Goal: Task Accomplishment & Management: Complete application form

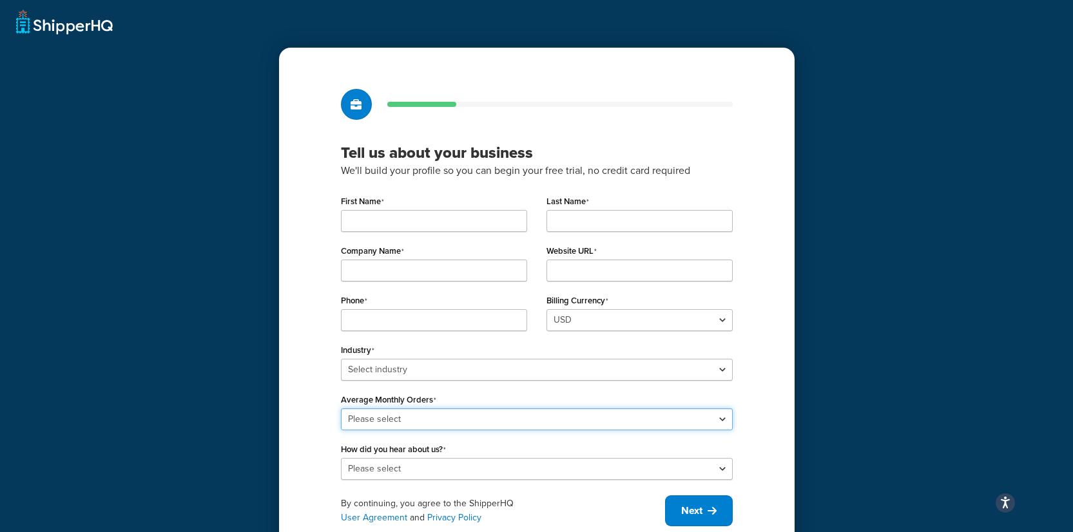
click at [502, 418] on select "Please select 0-500 501-1,000 1,001-10,000 10,001-20,000 Over 20,000" at bounding box center [537, 420] width 392 height 22
select select "1"
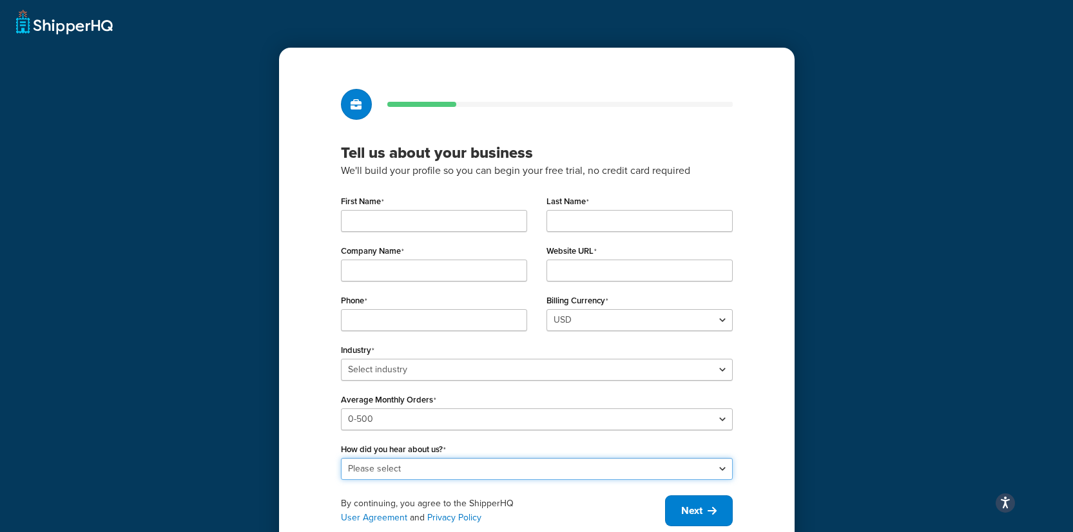
click at [421, 468] on select "Please select Online Search App Store or Marketplace Listing Referred by Agency…" at bounding box center [537, 469] width 392 height 22
select select "9"
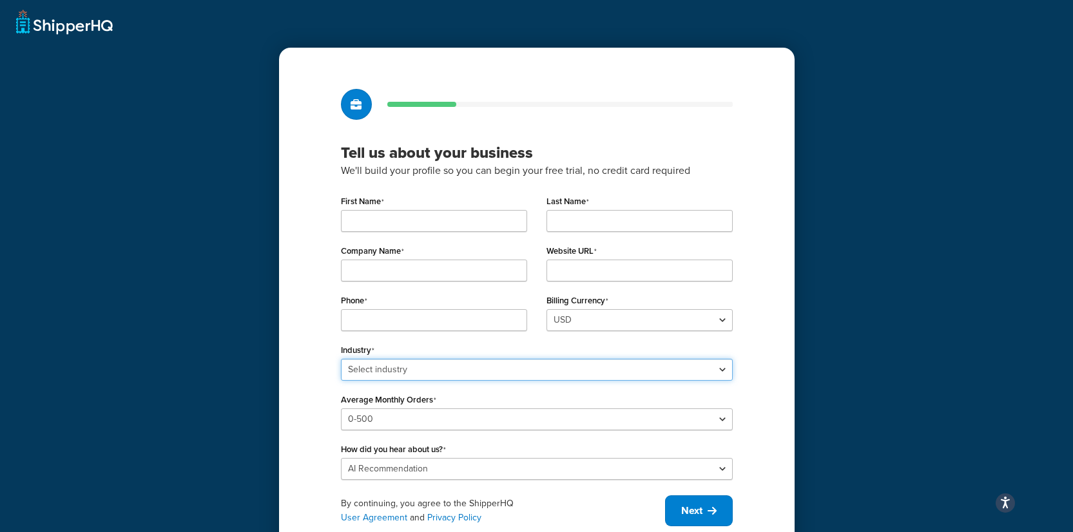
click at [416, 380] on select "Select industry Automotive Adult Agriculture Alcohol, Tobacco & CBD Arts & Craf…" at bounding box center [537, 370] width 392 height 22
select select "5"
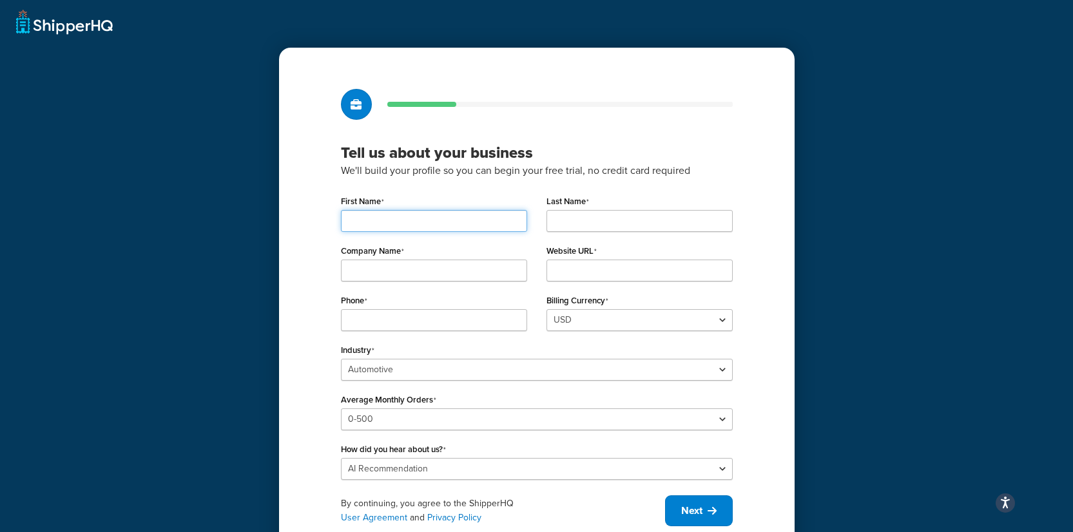
click at [391, 211] on input "First Name" at bounding box center [434, 221] width 186 height 22
type input "Danny"
type input "Dutmer"
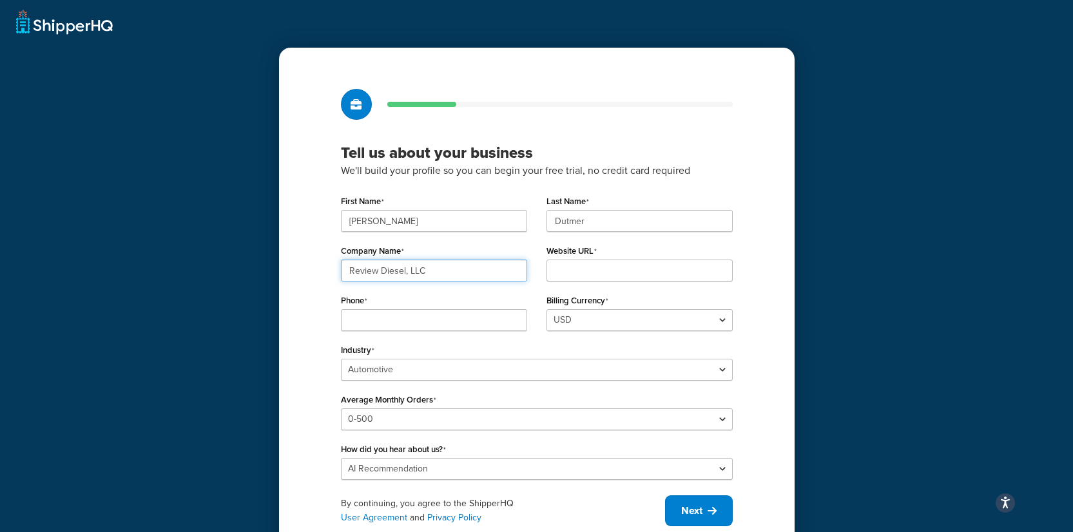
type input "Review Diesel, LLC"
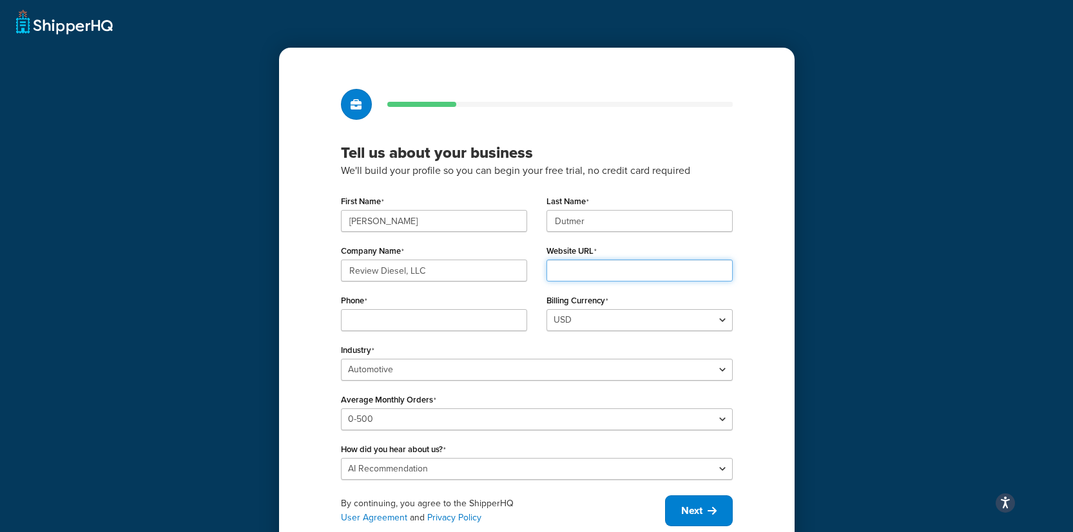
click at [595, 272] on input "Website URL" at bounding box center [640, 271] width 186 height 22
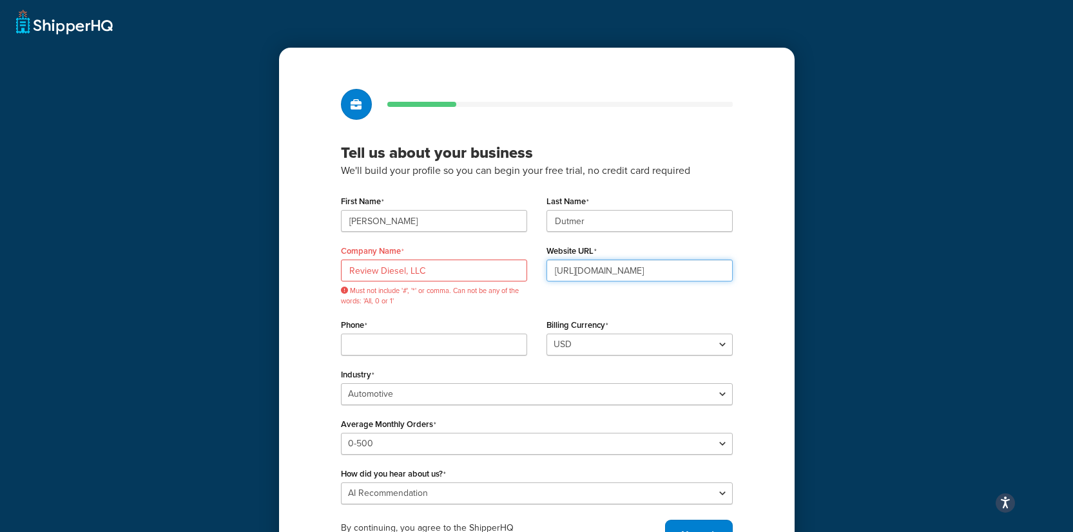
type input "https://reviewdiesel.com"
click at [407, 271] on input "Review Diesel, LLC" at bounding box center [434, 271] width 186 height 22
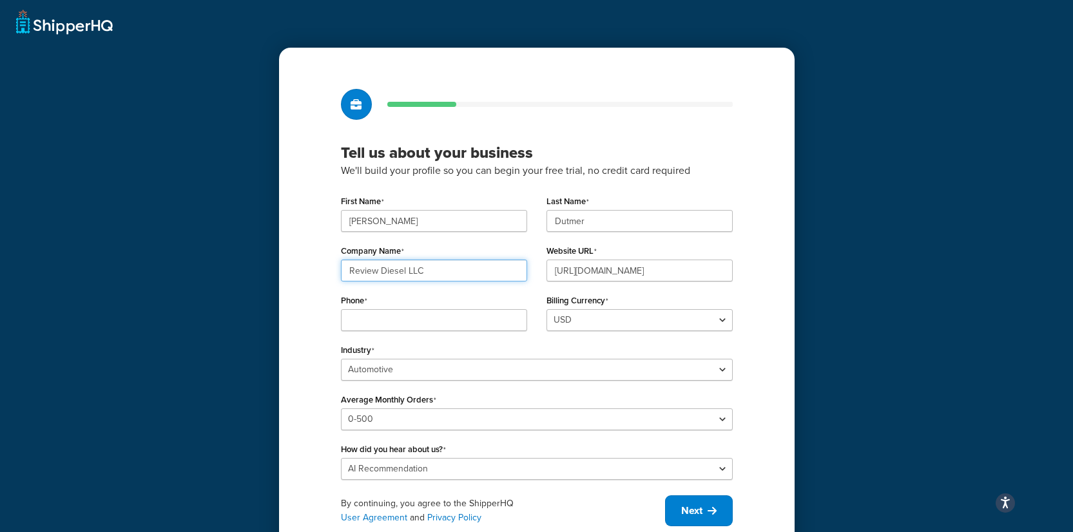
type input "Review Diesel LLC"
click at [411, 322] on input "Phone" at bounding box center [434, 320] width 186 height 22
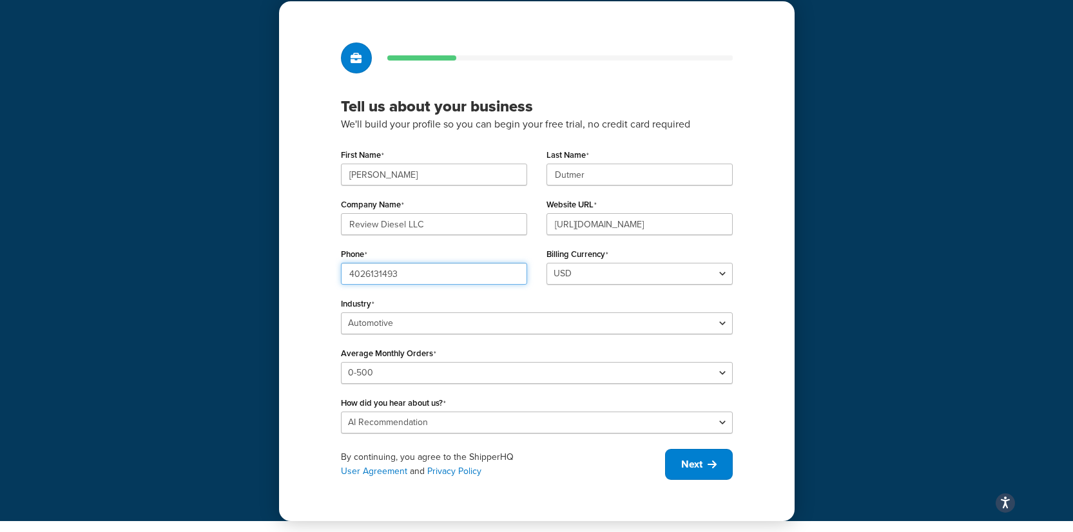
scroll to position [48, 0]
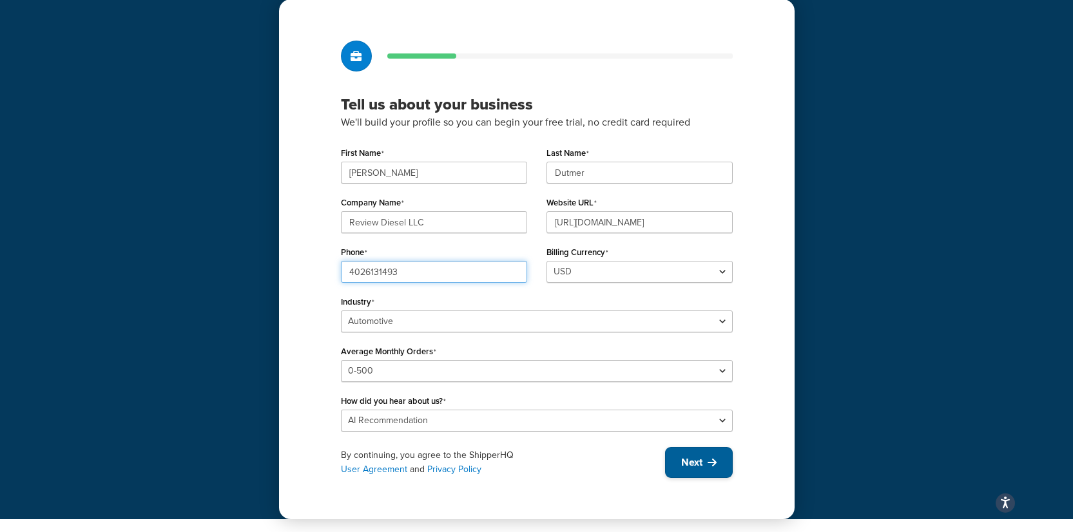
type input "4026131493"
click at [701, 462] on span "Next" at bounding box center [691, 463] width 21 height 14
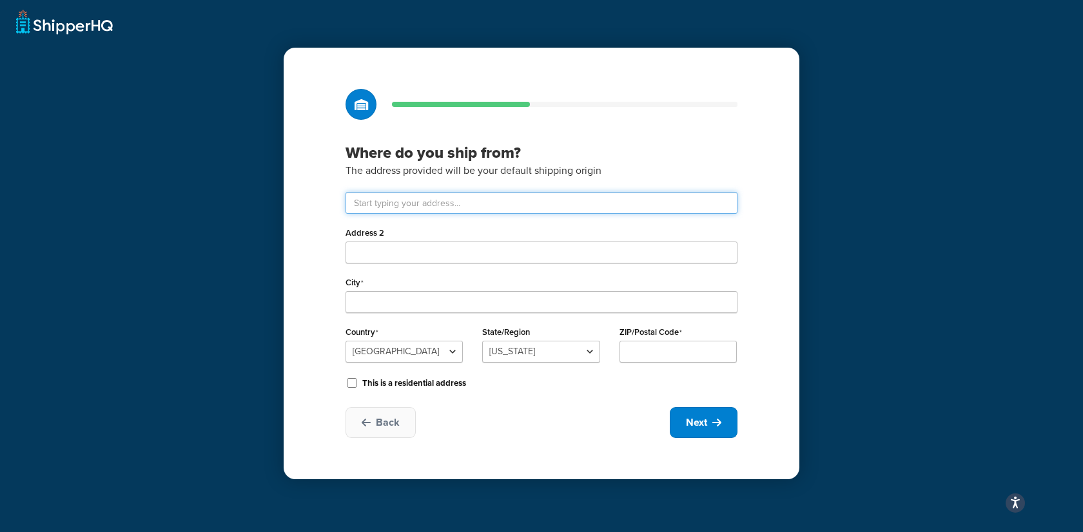
click at [461, 209] on input "text" at bounding box center [542, 203] width 392 height 22
click at [456, 199] on input "text" at bounding box center [542, 203] width 392 height 22
click at [594, 214] on input "text" at bounding box center [542, 203] width 392 height 22
paste input "3961 Roy Malcom Spur"
type input "3961 Roy Malcom Spur Rd"
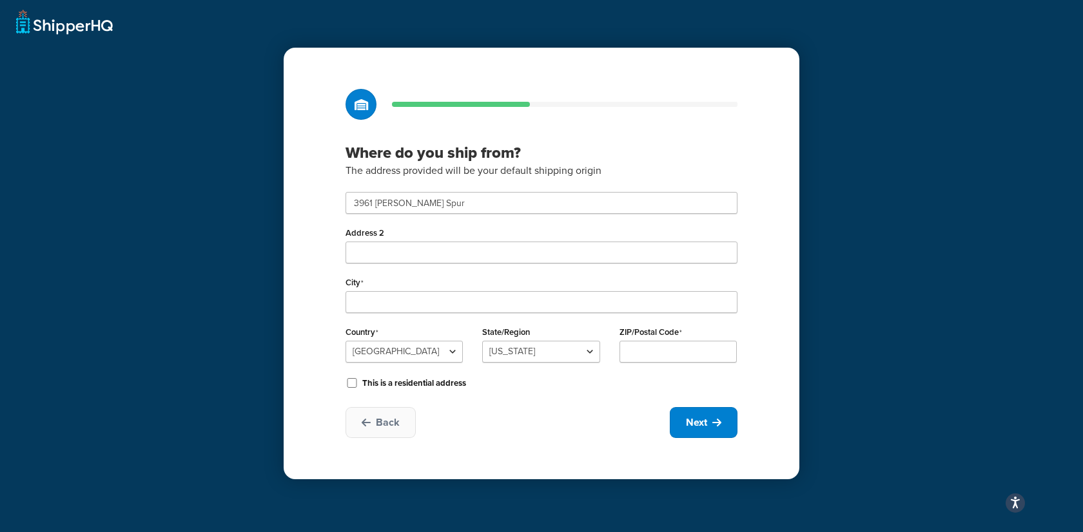
type input "Social Circle"
select select "10"
type input "30025"
click at [349, 382] on input "This is a residential address" at bounding box center [352, 383] width 13 height 10
checkbox input "true"
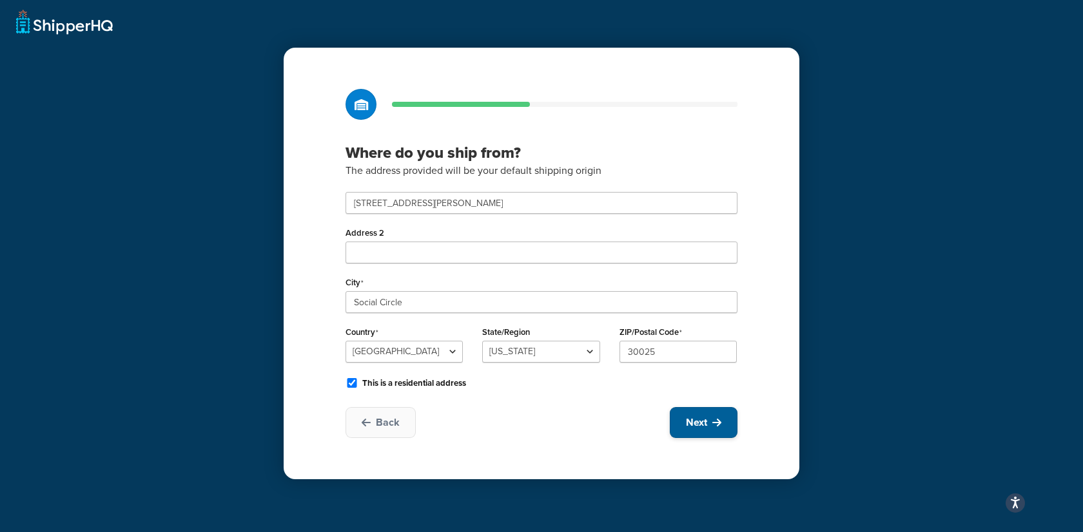
click at [707, 416] on span "Next" at bounding box center [696, 423] width 21 height 14
select select "1"
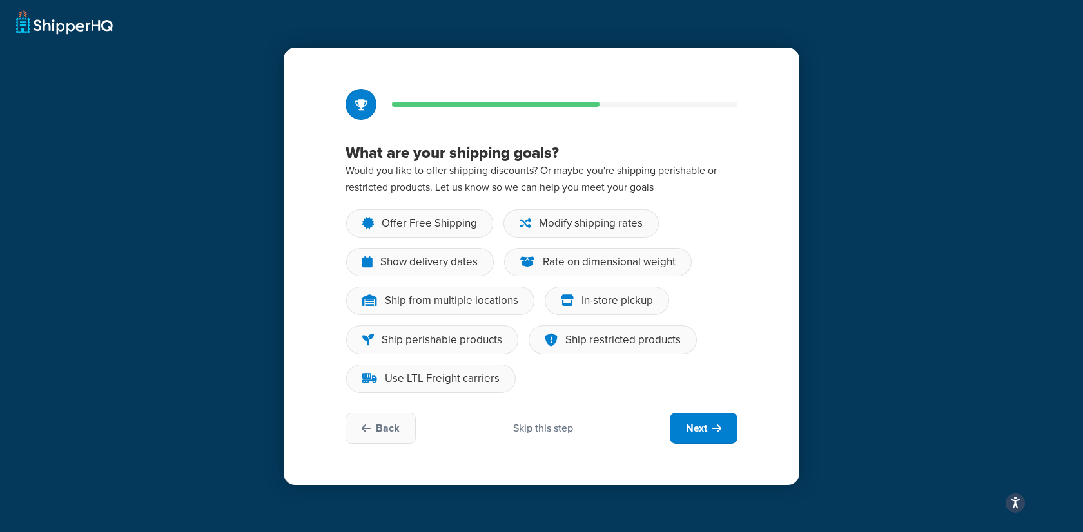
click at [895, 300] on div "What are your shipping goals? Would you like to offer shipping discounts? Or ma…" at bounding box center [541, 266] width 1083 height 532
click at [407, 303] on div "Ship from multiple locations" at bounding box center [451, 301] width 133 height 13
click at [0, 0] on input "Ship from multiple locations" at bounding box center [0, 0] width 0 height 0
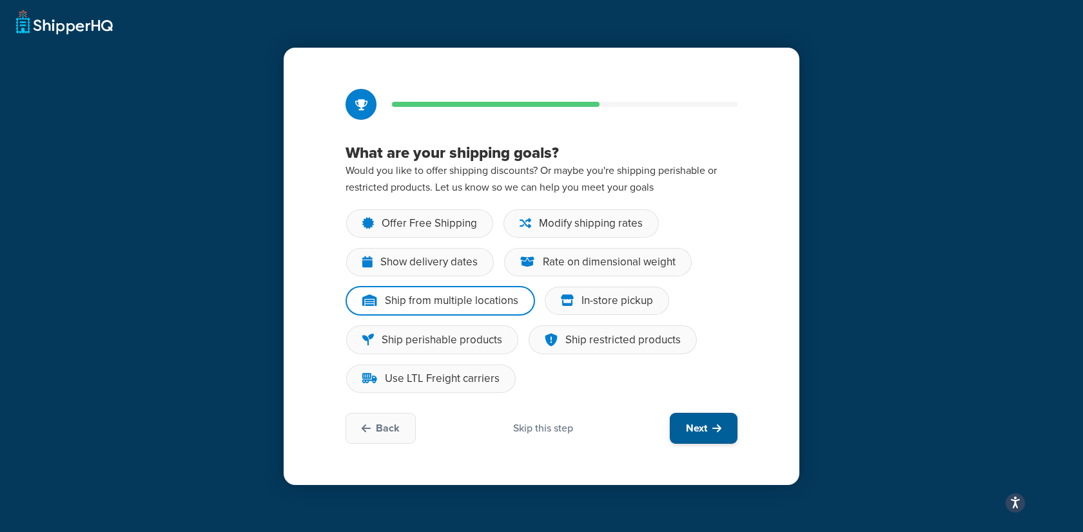
click at [698, 420] on button "Next" at bounding box center [704, 428] width 68 height 31
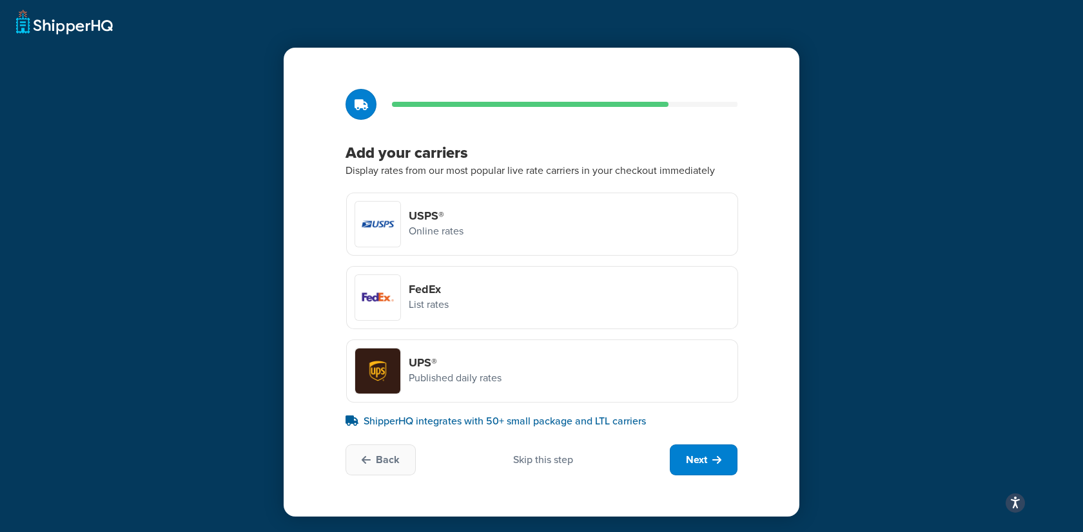
click at [459, 220] on h4 "USPS®" at bounding box center [436, 216] width 55 height 14
click at [0, 0] on input "USPS® Online rates" at bounding box center [0, 0] width 0 height 0
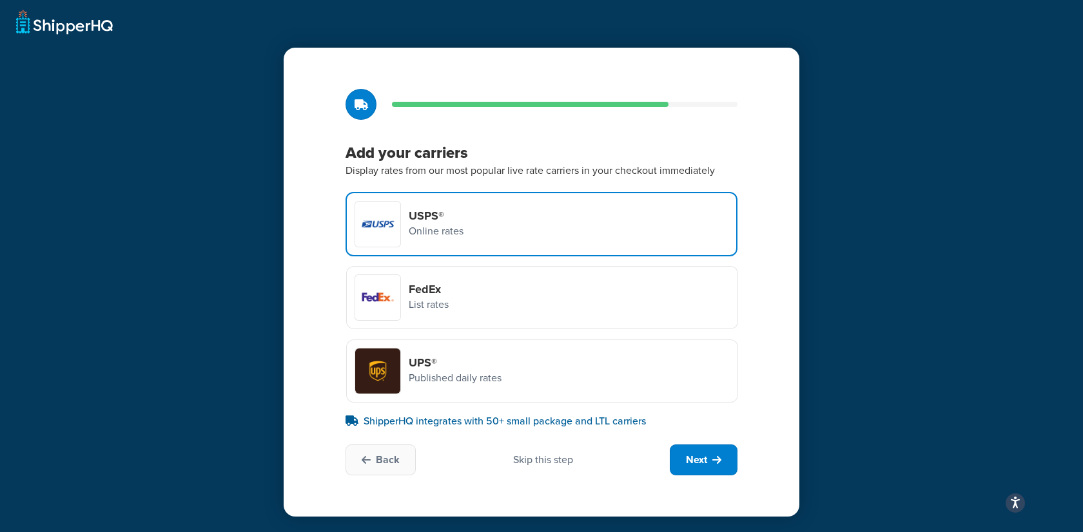
click at [430, 311] on p "List rates" at bounding box center [429, 305] width 40 height 17
click at [0, 0] on input "FedEx List rates" at bounding box center [0, 0] width 0 height 0
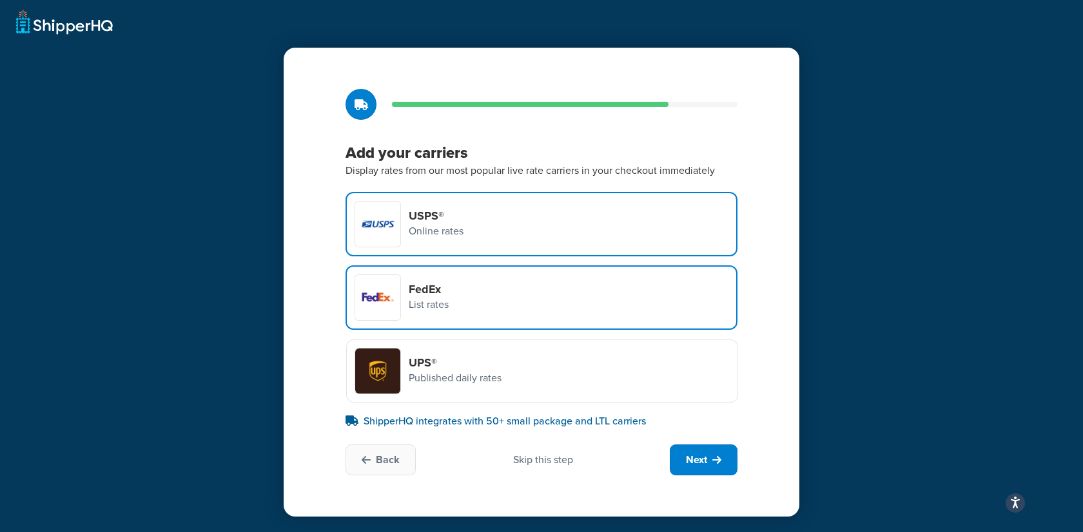
drag, startPoint x: 486, startPoint y: 363, endPoint x: 489, endPoint y: 352, distance: 11.3
click at [486, 362] on h4 "UPS®" at bounding box center [455, 363] width 93 height 14
click at [0, 0] on input "UPS® Published daily rates" at bounding box center [0, 0] width 0 height 0
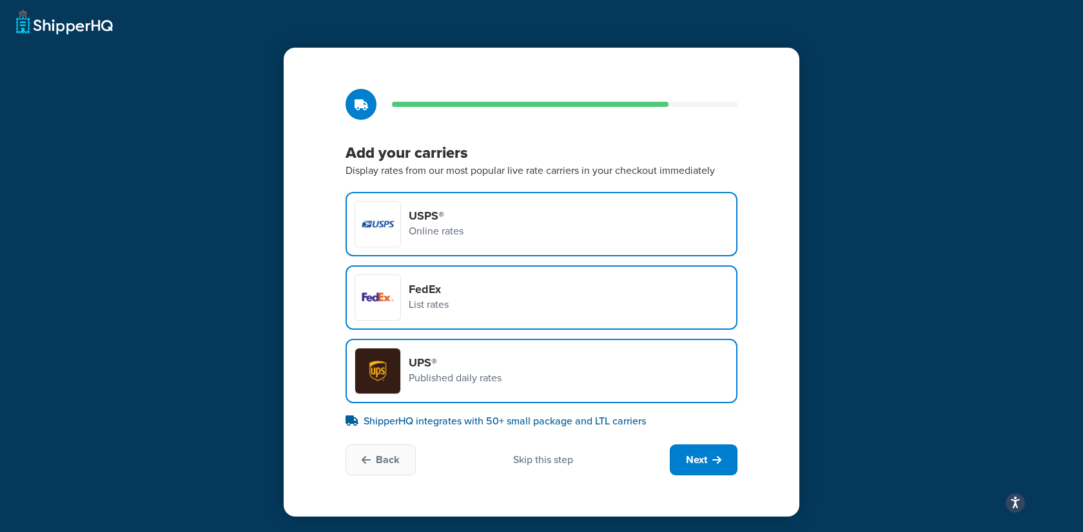
click at [463, 227] on div "USPS® Online rates" at bounding box center [542, 224] width 392 height 64
click at [0, 0] on input "USPS® Online rates" at bounding box center [0, 0] width 0 height 0
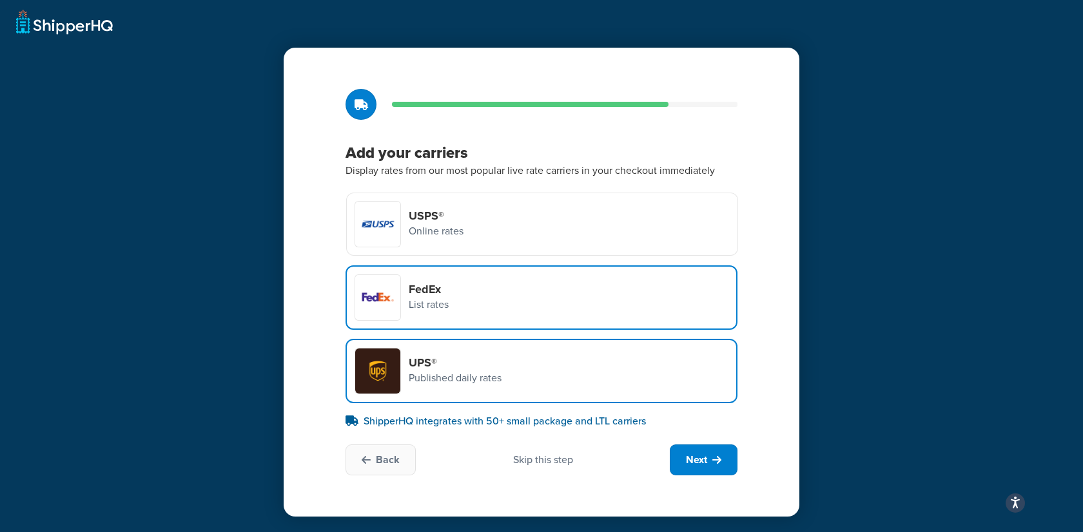
click at [463, 286] on div "FedEx List rates" at bounding box center [542, 298] width 392 height 64
click at [0, 0] on input "FedEx List rates" at bounding box center [0, 0] width 0 height 0
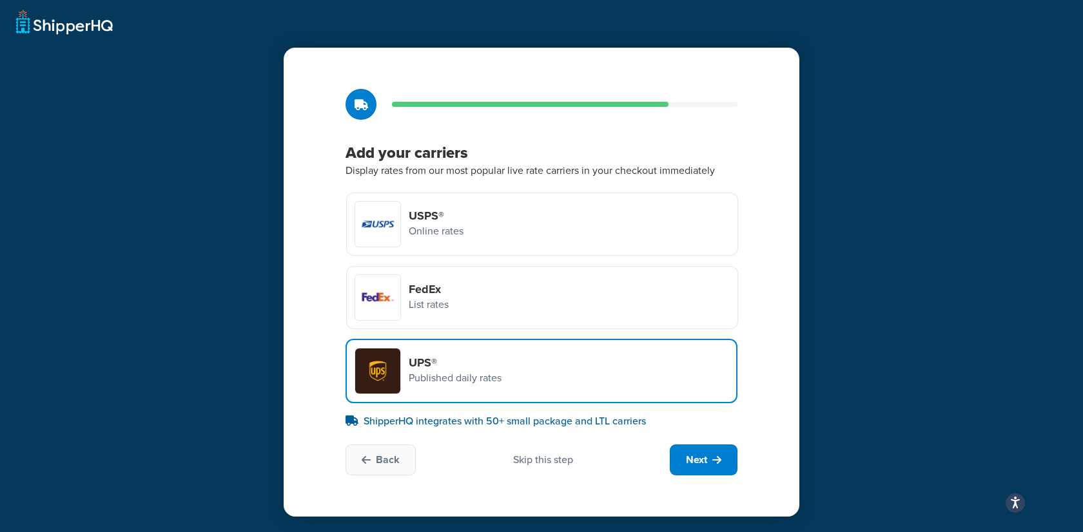
click at [384, 300] on div at bounding box center [377, 297] width 45 height 45
click at [0, 0] on input "FedEx List rates" at bounding box center [0, 0] width 0 height 0
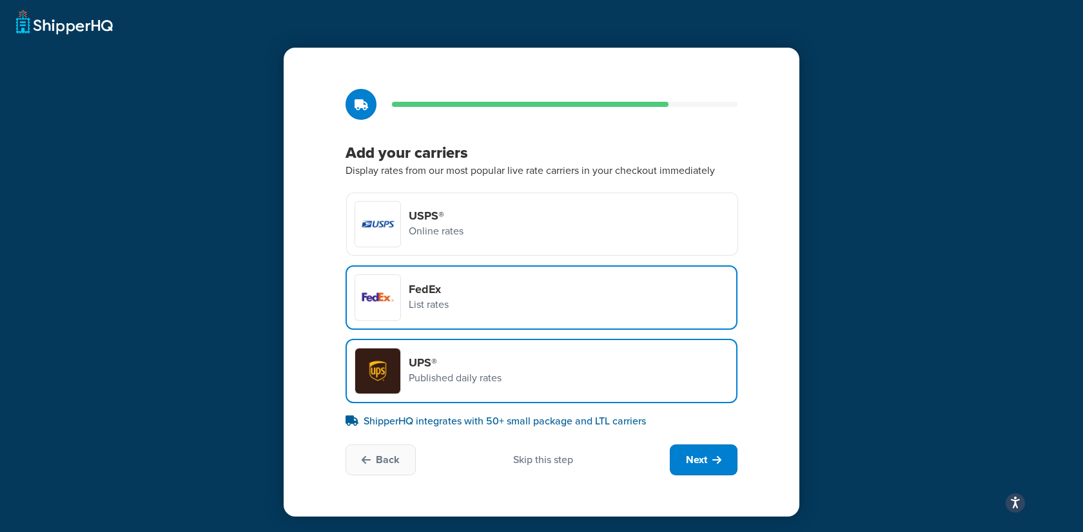
click at [392, 209] on div at bounding box center [377, 224] width 45 height 45
click at [0, 0] on input "USPS® Online rates" at bounding box center [0, 0] width 0 height 0
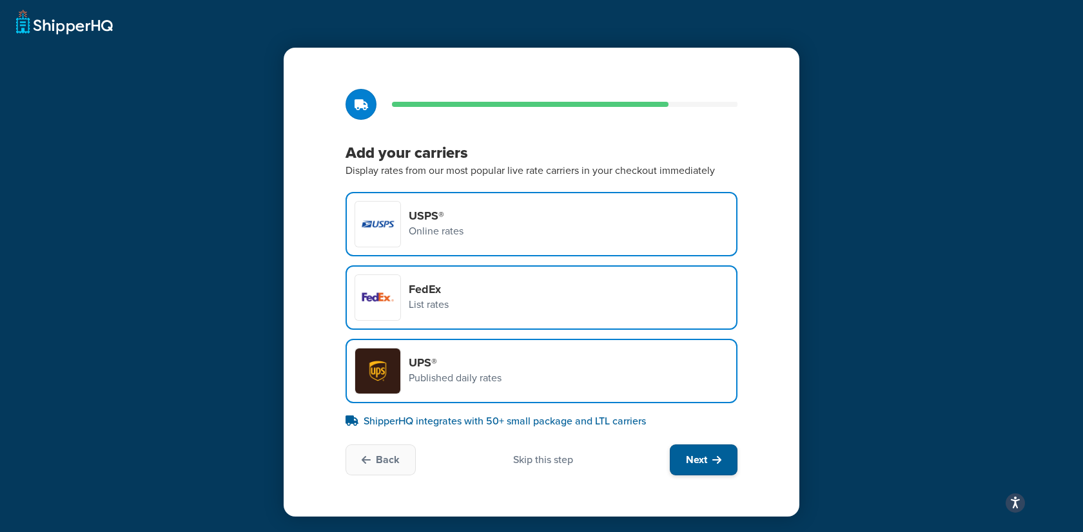
click at [708, 466] on button "Next" at bounding box center [704, 460] width 68 height 31
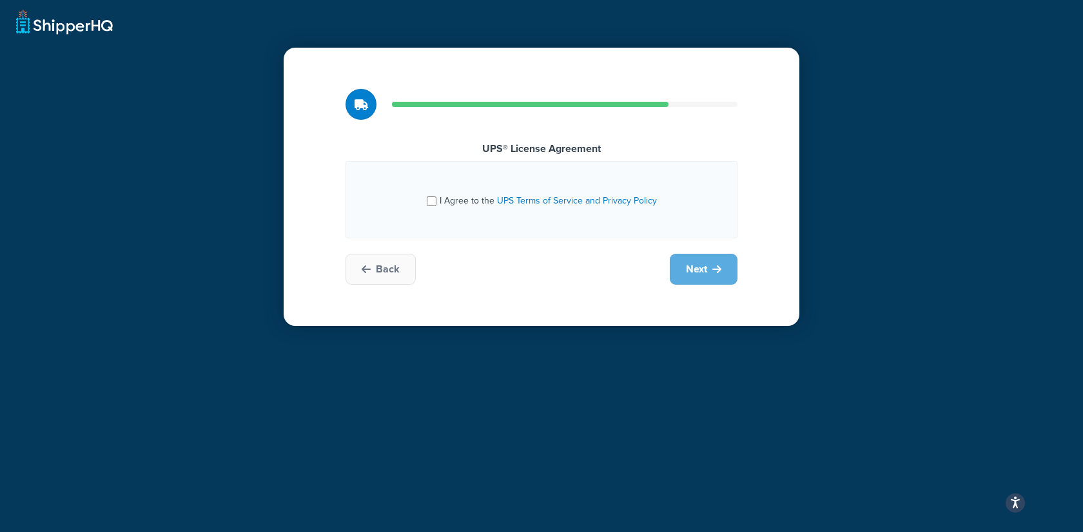
click at [426, 206] on div "I Agree to the UPS Terms of Service and Privacy Policy" at bounding box center [541, 200] width 358 height 34
click at [431, 202] on input "I Agree to the UPS Terms of Service and Privacy Policy" at bounding box center [432, 202] width 10 height 10
checkbox input "true"
click at [712, 268] on button "Next" at bounding box center [704, 269] width 68 height 31
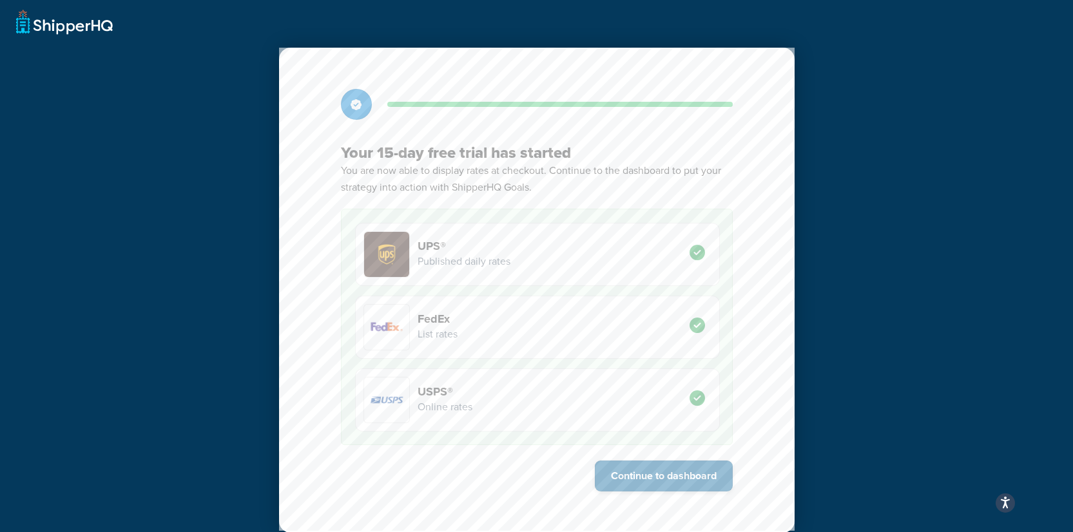
click at [692, 484] on button "Continue to dashboard" at bounding box center [664, 476] width 138 height 31
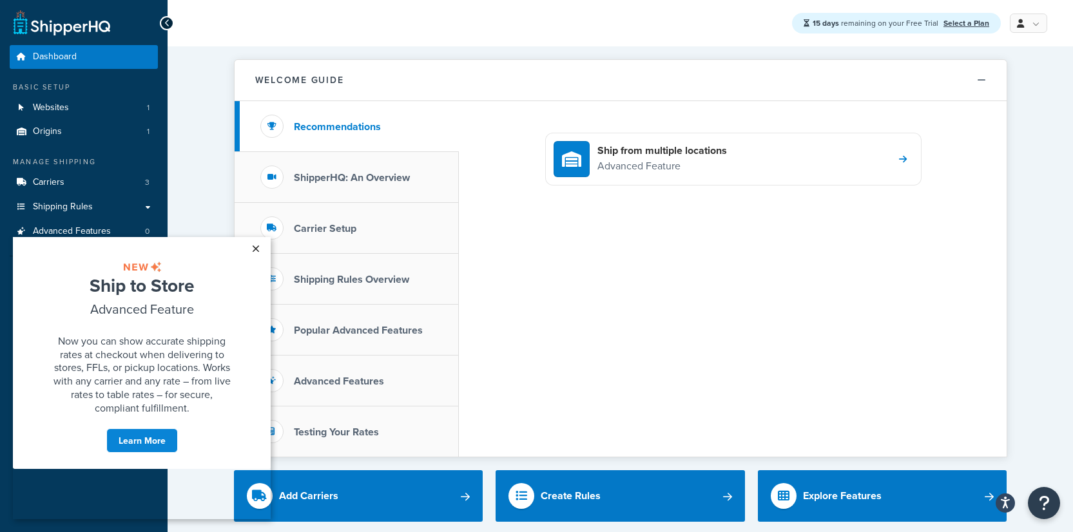
click at [255, 244] on link "×" at bounding box center [255, 248] width 23 height 23
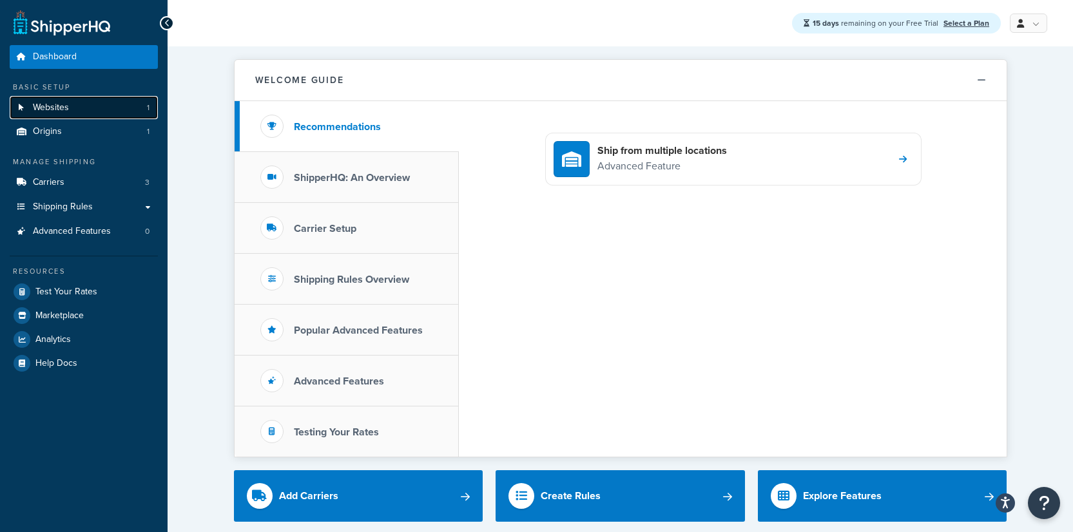
click at [142, 110] on link "Websites 1" at bounding box center [84, 108] width 148 height 24
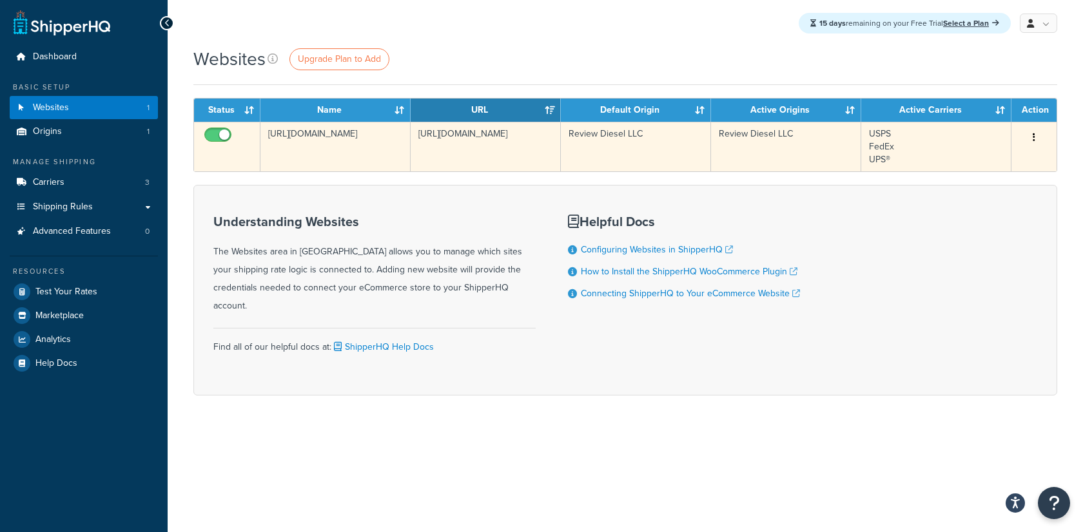
click at [1035, 136] on icon "button" at bounding box center [1034, 137] width 3 height 9
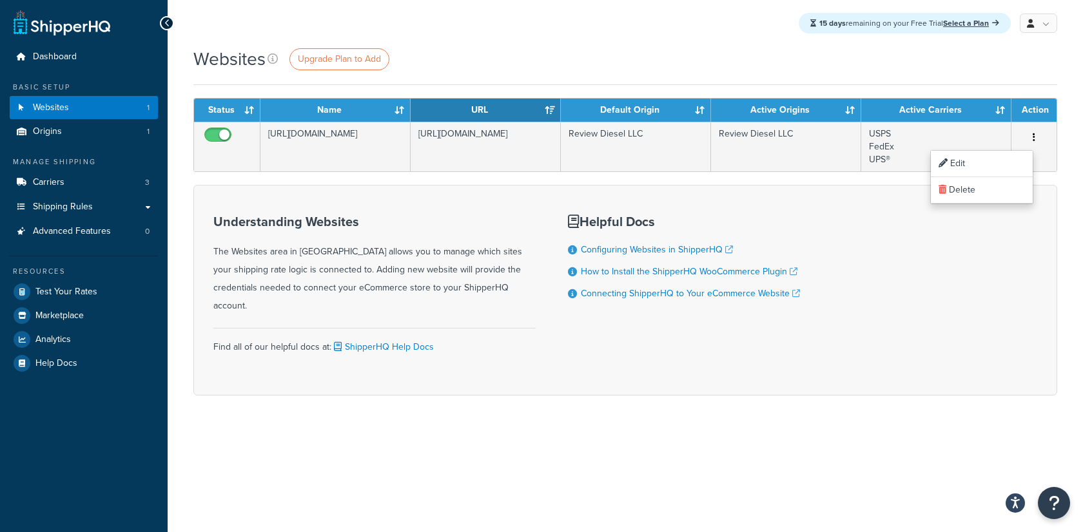
click at [412, 180] on form "Status Name URL Default Origin Active Origins Active Carriers Action https://re…" at bounding box center [625, 247] width 864 height 298
drag, startPoint x: 407, startPoint y: 408, endPoint x: 418, endPoint y: 405, distance: 10.6
click at [407, 408] on div "Websites Upgrade Plan to Add Contact Us Send Us A Message Contact Information N…" at bounding box center [625, 243] width 915 height 395
click at [92, 211] on link "Shipping Rules" at bounding box center [84, 207] width 148 height 24
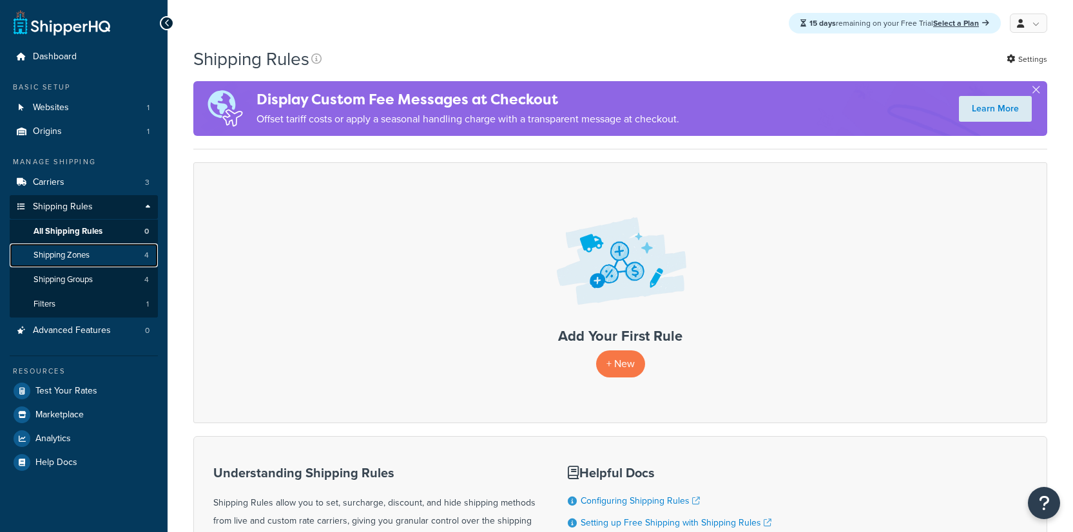
click at [76, 253] on span "Shipping Zones" at bounding box center [62, 255] width 56 height 11
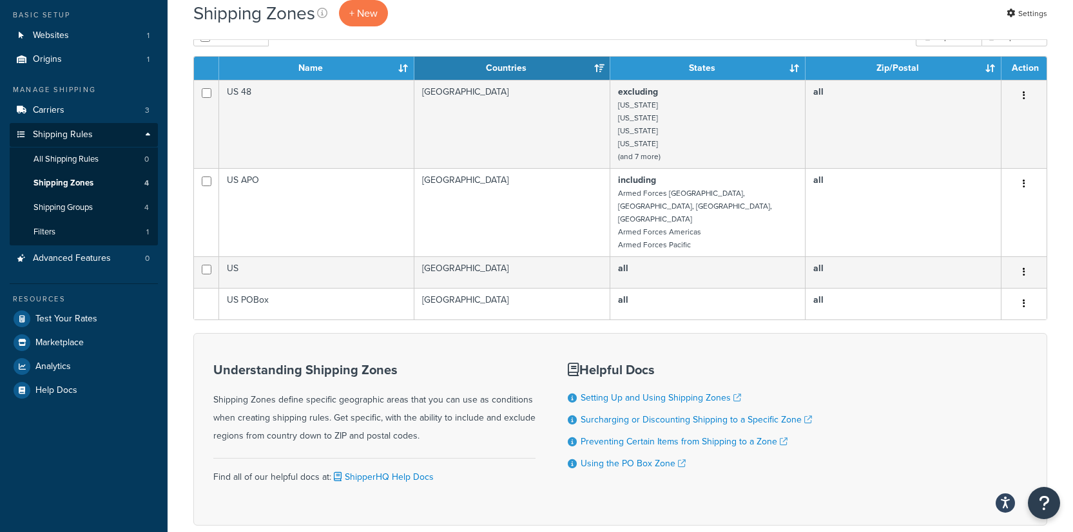
scroll to position [83, 0]
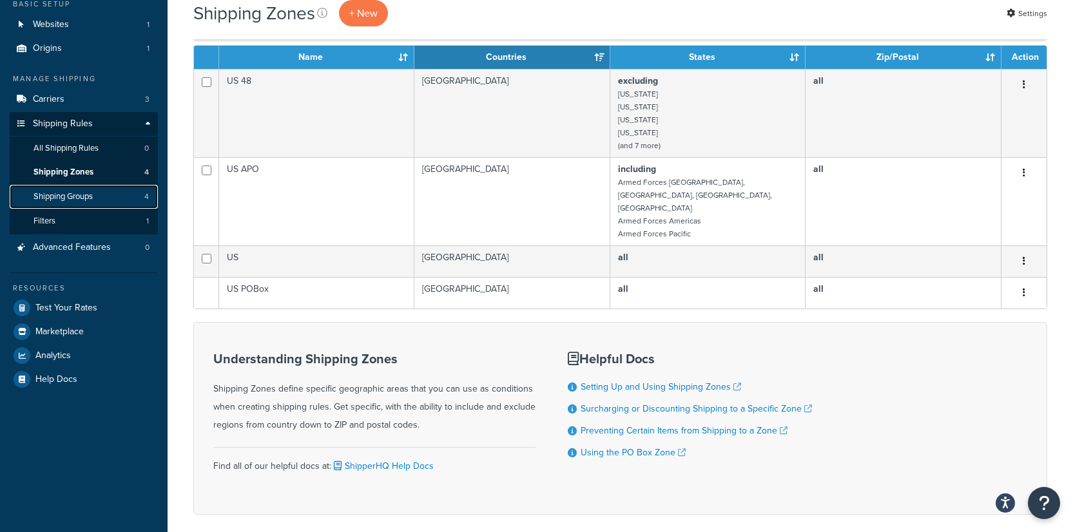
click at [83, 195] on span "Shipping Groups" at bounding box center [63, 196] width 59 height 11
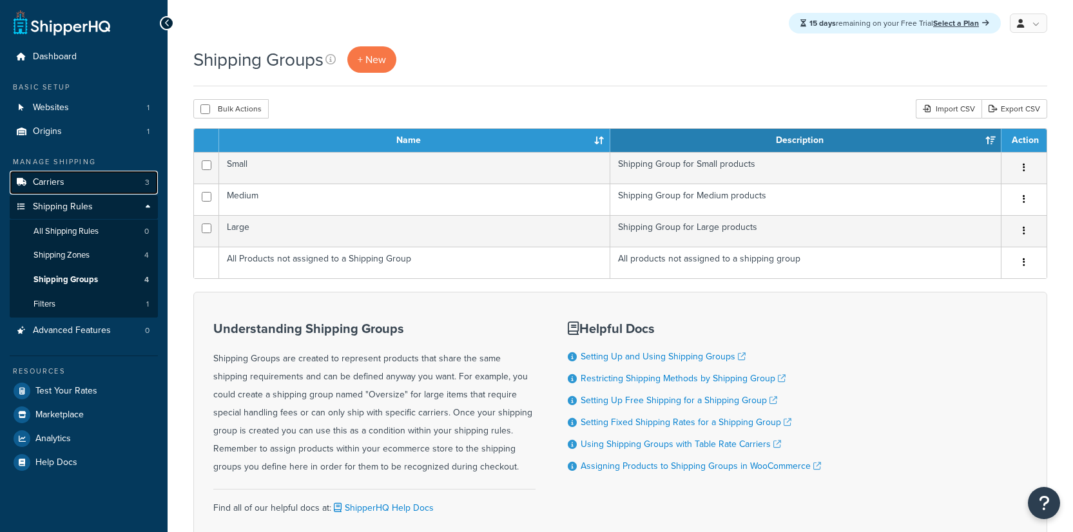
click at [66, 180] on link "Carriers 3" at bounding box center [84, 183] width 148 height 24
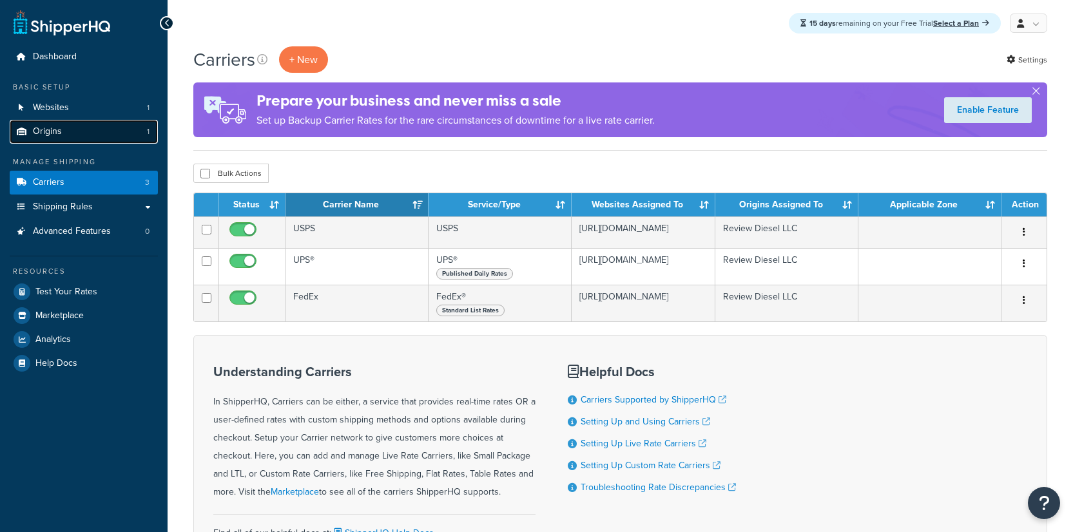
click at [75, 137] on link "Origins 1" at bounding box center [84, 132] width 148 height 24
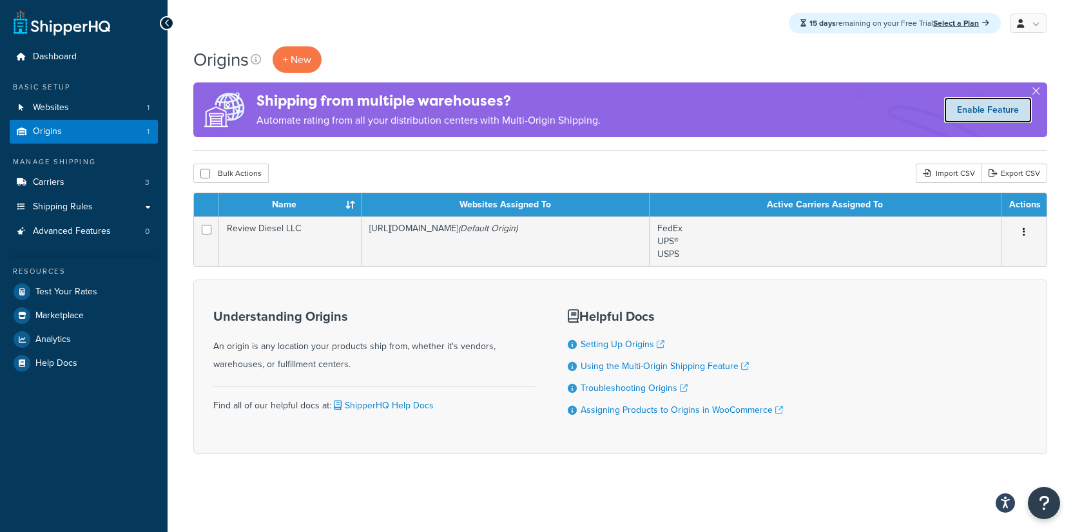
click at [964, 113] on link "Enable Feature" at bounding box center [988, 110] width 88 height 26
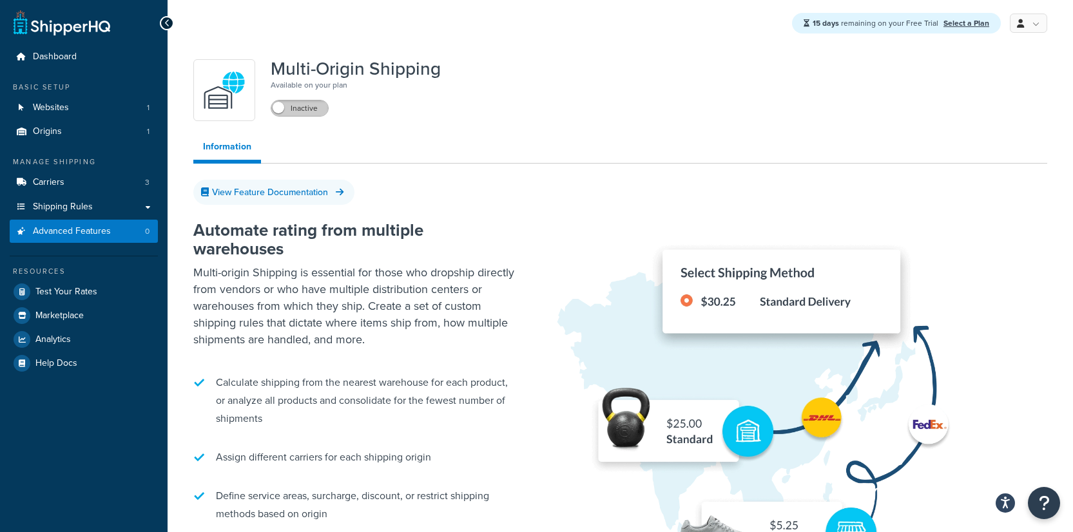
click at [305, 108] on label "Inactive" at bounding box center [299, 108] width 57 height 15
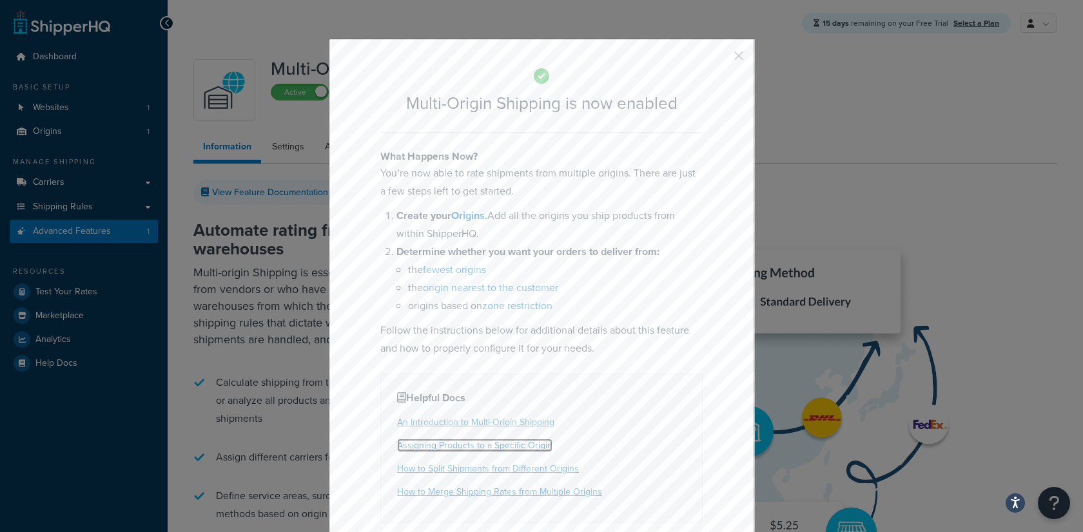
click at [481, 448] on link "Assigning Products to a Specific Origin" at bounding box center [474, 446] width 155 height 14
click at [721, 59] on button "button" at bounding box center [719, 60] width 3 height 3
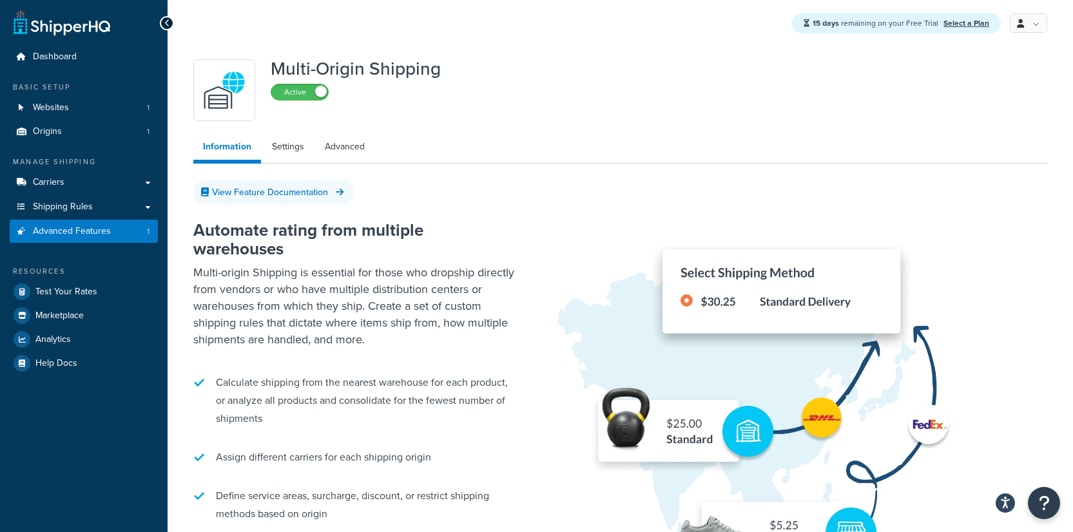
click at [697, 90] on div "Multi-Origin Shipping Active" at bounding box center [620, 90] width 854 height 62
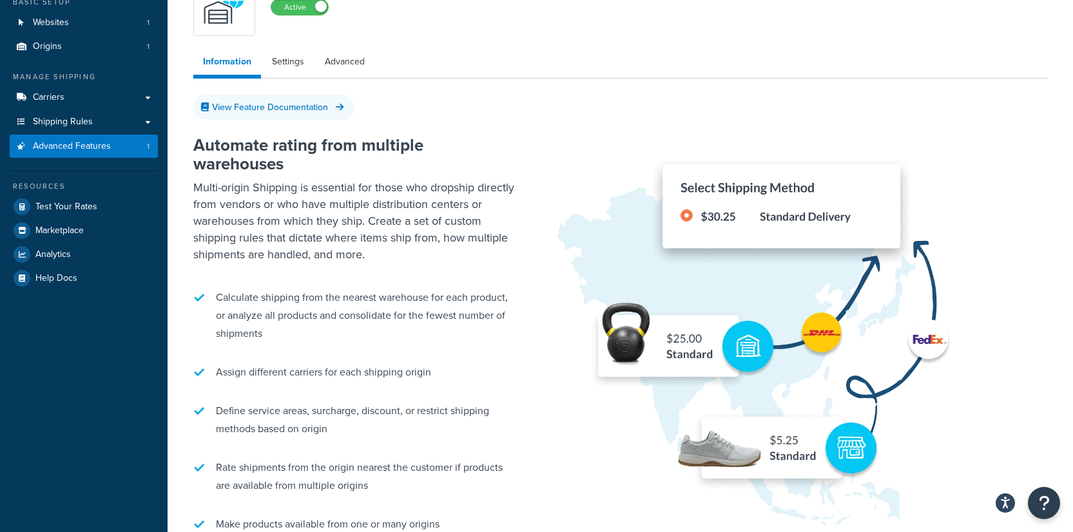
scroll to position [80, 0]
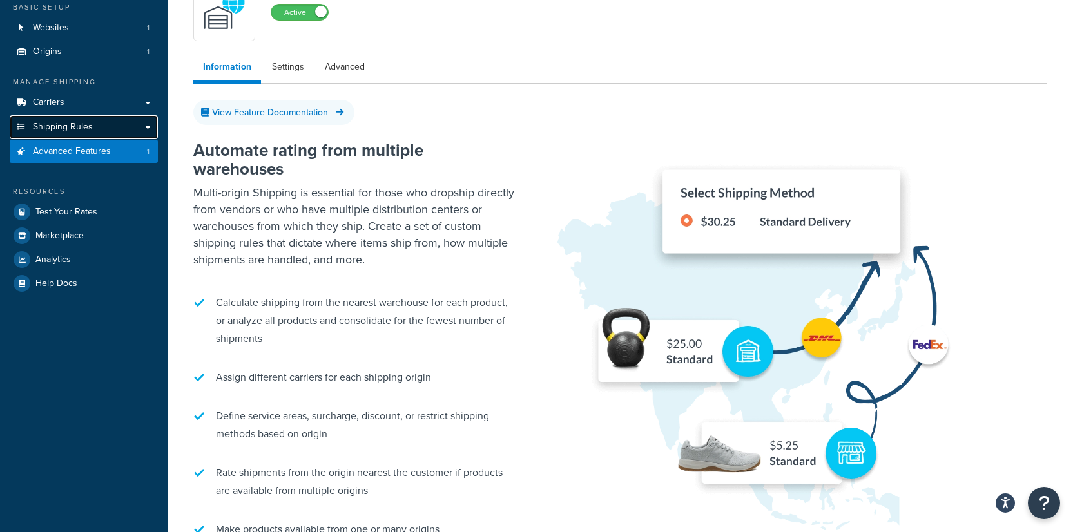
click at [147, 130] on link "Shipping Rules" at bounding box center [84, 127] width 148 height 24
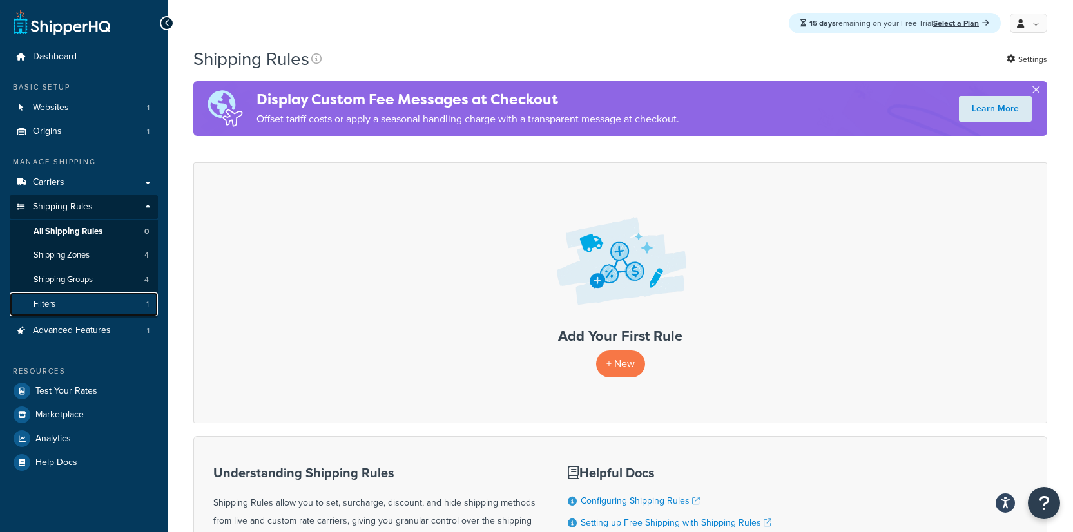
click at [108, 314] on link "Filters 1" at bounding box center [84, 305] width 148 height 24
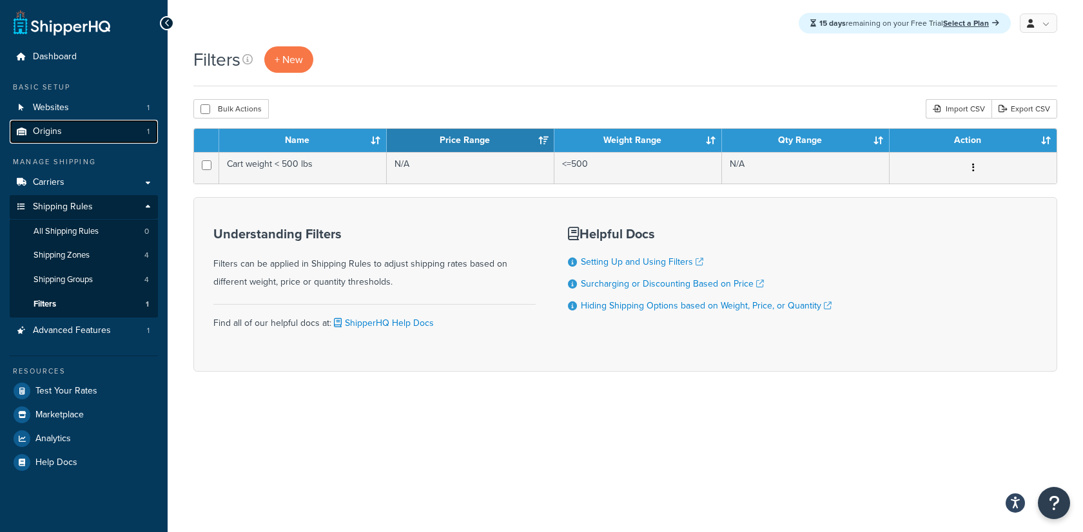
click at [128, 135] on link "Origins 1" at bounding box center [84, 132] width 148 height 24
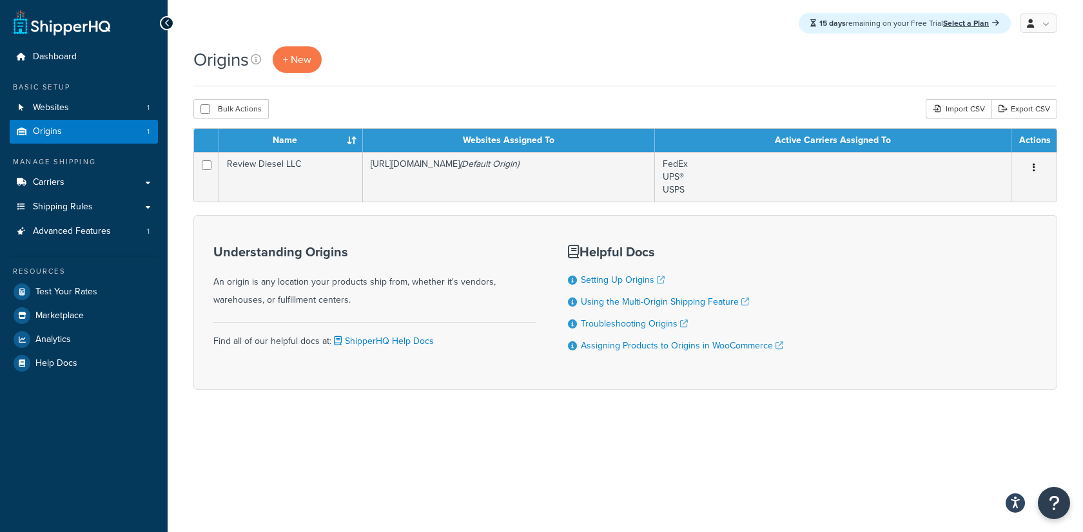
drag, startPoint x: 629, startPoint y: 97, endPoint x: 433, endPoint y: 95, distance: 196.0
click at [611, 100] on div "Origins + New Bulk Actions Duplicate [GEOGRAPHIC_DATA] Import CSV Export CSV Co…" at bounding box center [625, 240] width 915 height 389
click at [310, 57] on span "+ New" at bounding box center [297, 59] width 28 height 15
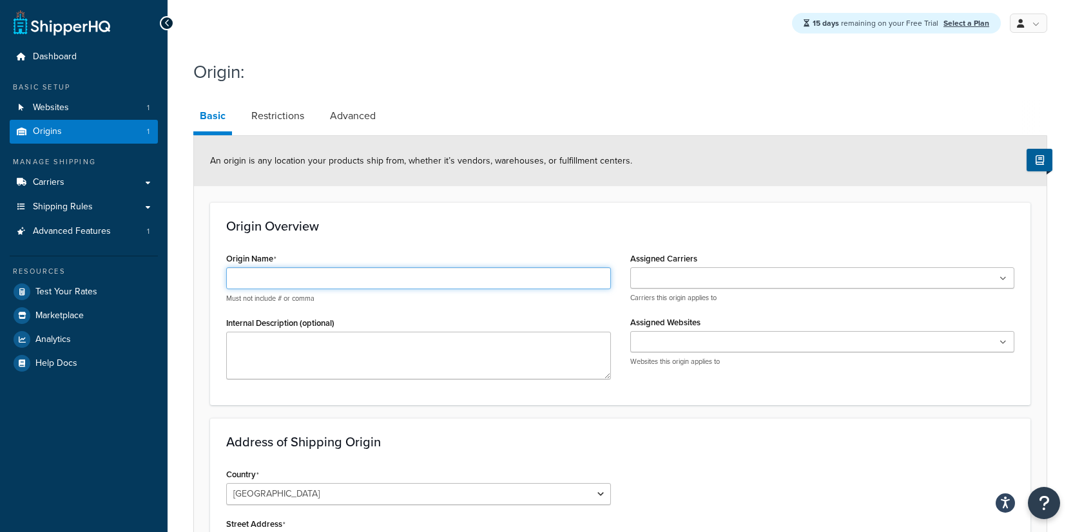
click at [355, 275] on input "Origin Name" at bounding box center [418, 279] width 385 height 22
